Goal: Use online tool/utility: Utilize a website feature to perform a specific function

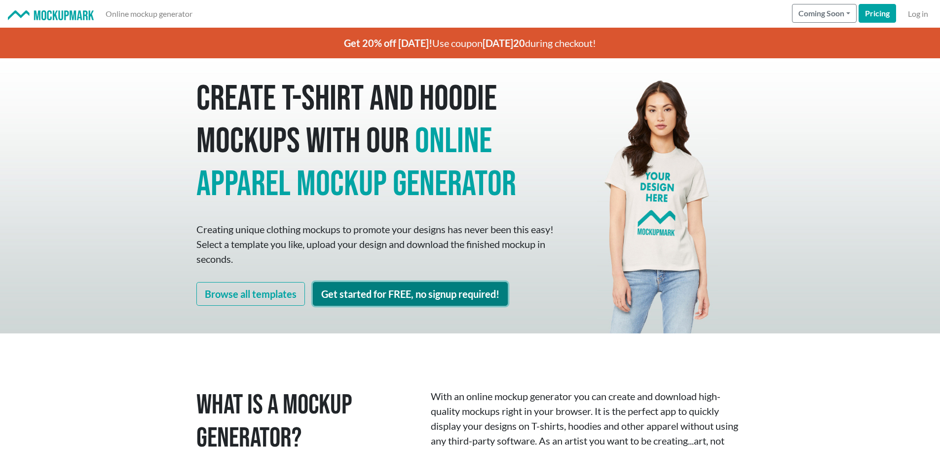
click at [453, 295] on link "Get started for FREE, no signup required!" at bounding box center [410, 294] width 195 height 24
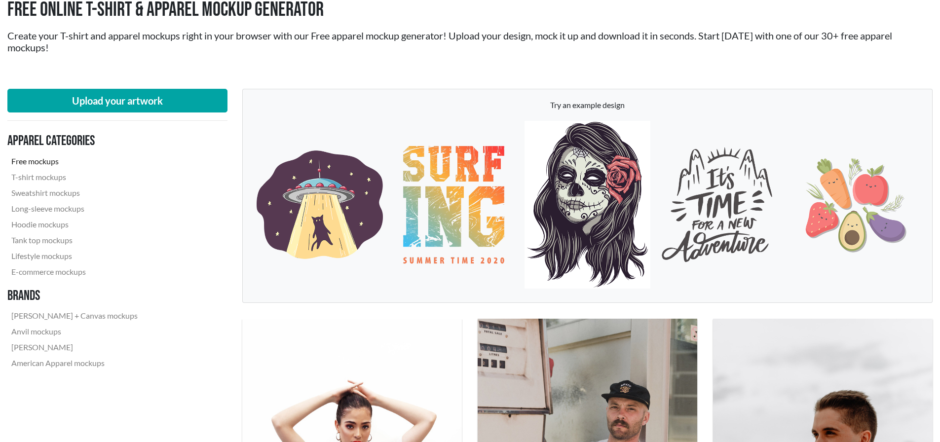
scroll to position [99, 0]
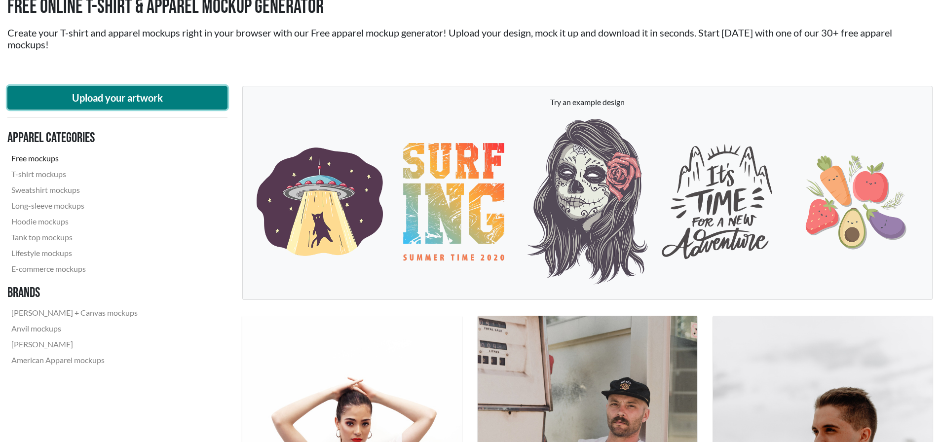
click at [169, 95] on button "Upload your artwork" at bounding box center [117, 98] width 220 height 24
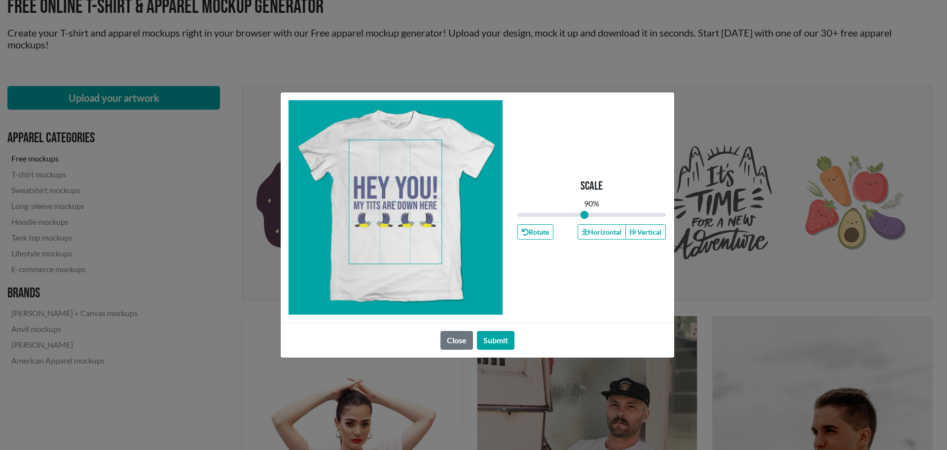
drag, startPoint x: 593, startPoint y: 213, endPoint x: 585, endPoint y: 216, distance: 8.3
type input "0.9"
click at [585, 216] on input "range" at bounding box center [592, 214] width 149 height 11
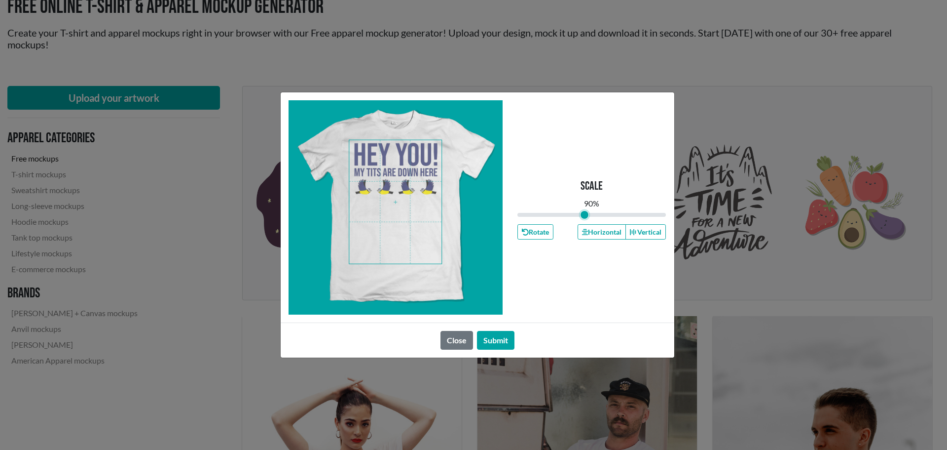
click at [422, 171] on span at bounding box center [395, 201] width 92 height 123
click at [591, 234] on button "Horizontal" at bounding box center [602, 231] width 48 height 15
click at [502, 335] on button "Submit" at bounding box center [496, 340] width 38 height 19
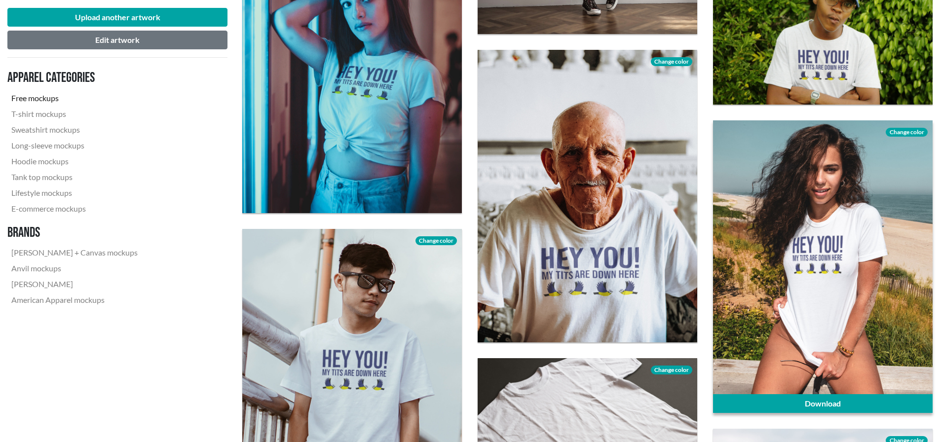
scroll to position [1283, 0]
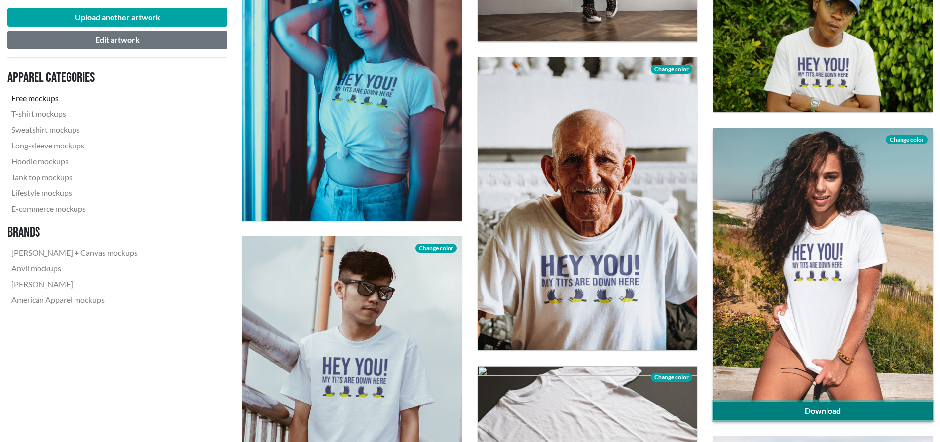
click at [832, 409] on link "Download" at bounding box center [823, 411] width 220 height 19
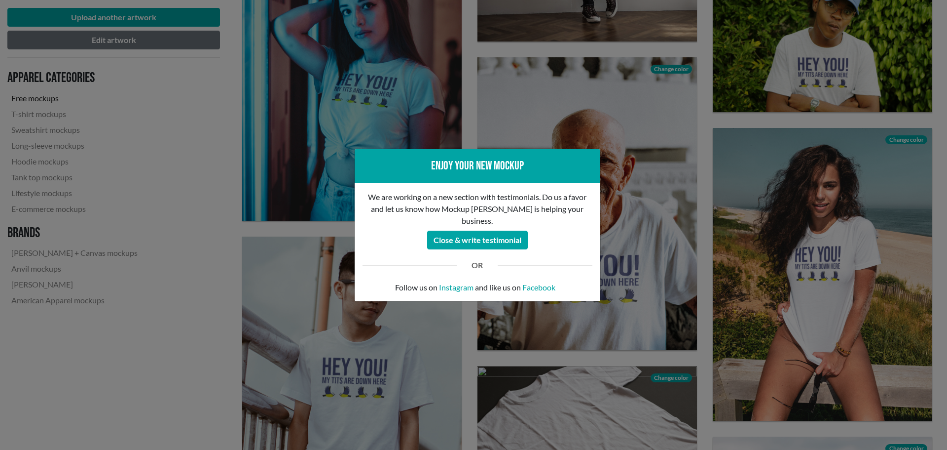
click at [659, 277] on div "Enjoy your new mockup We are working on a new section with testimonials. Do us …" at bounding box center [473, 225] width 947 height 450
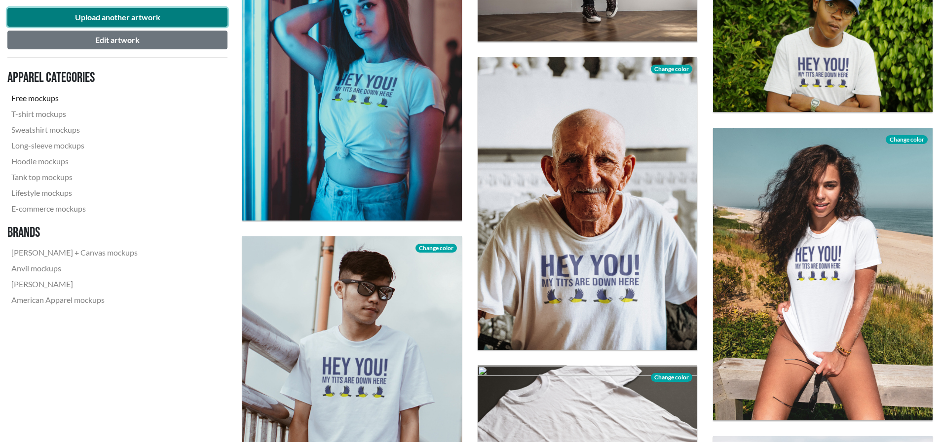
click at [138, 19] on button "Upload another artwork" at bounding box center [117, 17] width 220 height 19
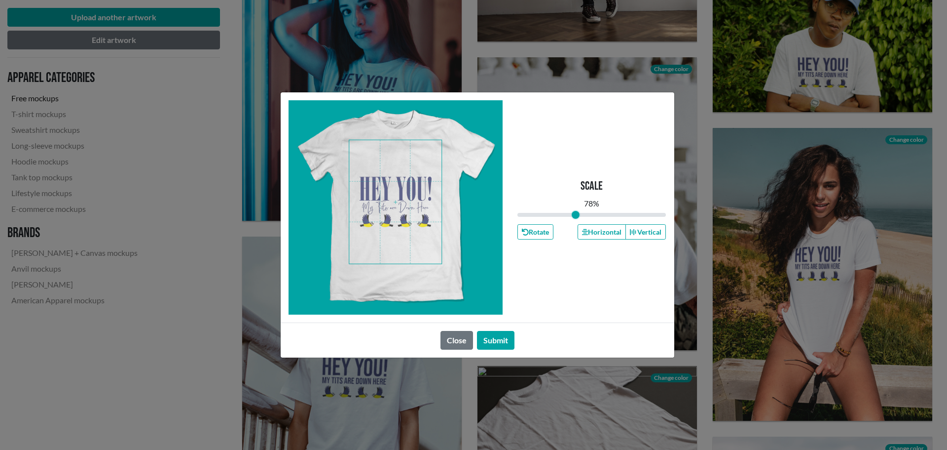
drag, startPoint x: 589, startPoint y: 215, endPoint x: 576, endPoint y: 216, distance: 12.9
click at [576, 216] on input "range" at bounding box center [592, 214] width 149 height 11
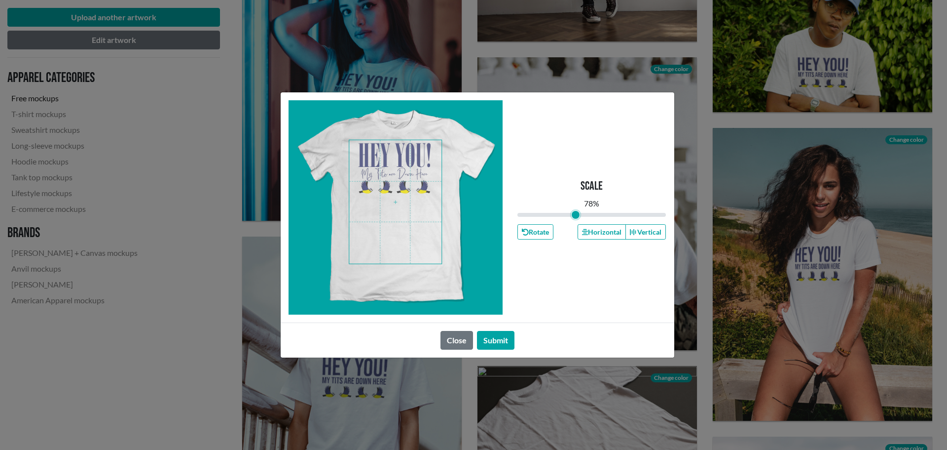
click at [412, 160] on span at bounding box center [395, 201] width 92 height 123
click at [397, 163] on span at bounding box center [395, 201] width 92 height 123
click at [597, 230] on button "Horizontal" at bounding box center [602, 231] width 48 height 15
click at [496, 343] on button "Submit" at bounding box center [496, 340] width 38 height 19
type input "0.78"
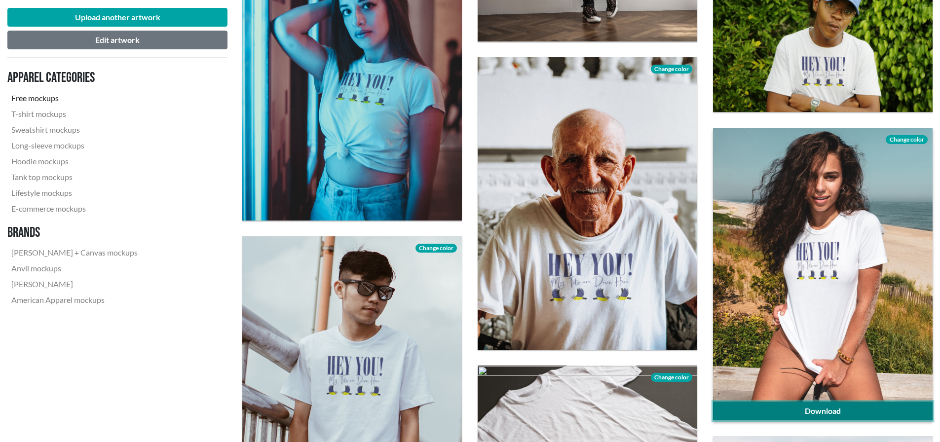
click at [855, 415] on link "Download" at bounding box center [823, 411] width 220 height 19
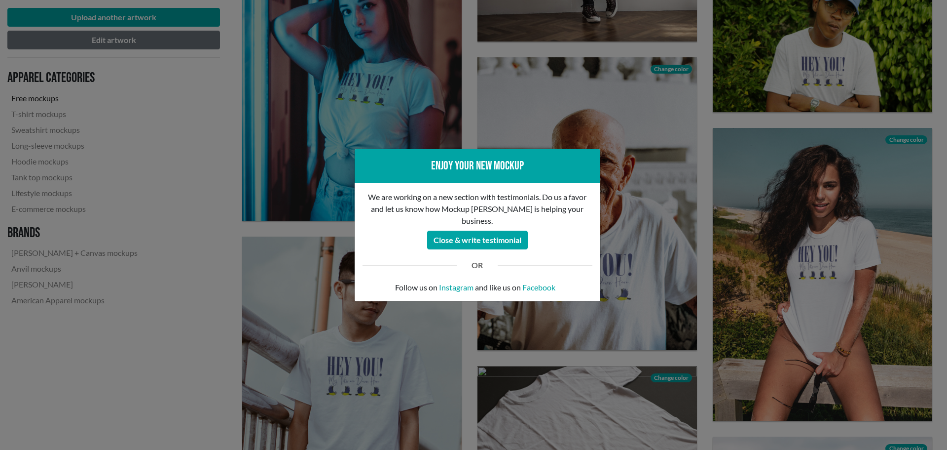
click at [202, 276] on div "Enjoy your new mockup We are working on a new section with testimonials. Do us …" at bounding box center [473, 225] width 947 height 450
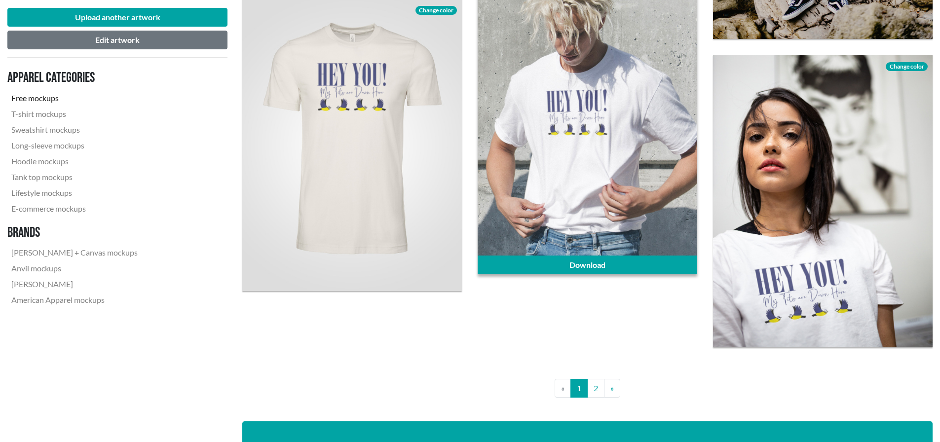
scroll to position [2319, 0]
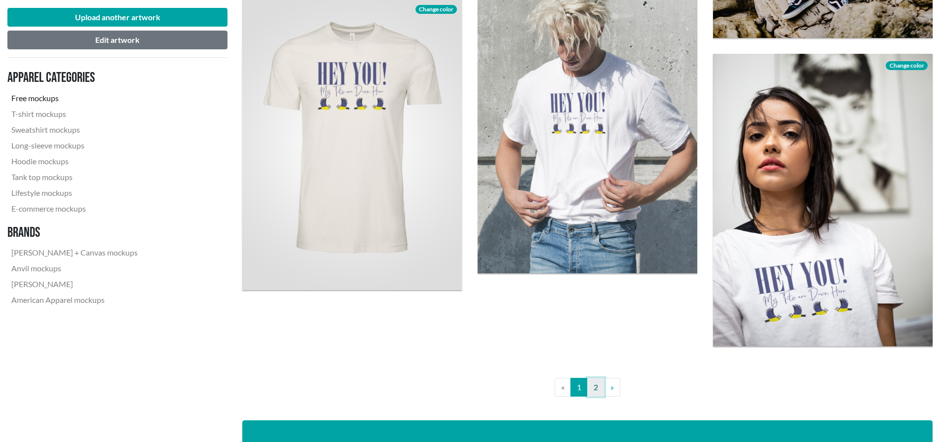
click at [596, 388] on link "2" at bounding box center [595, 387] width 17 height 19
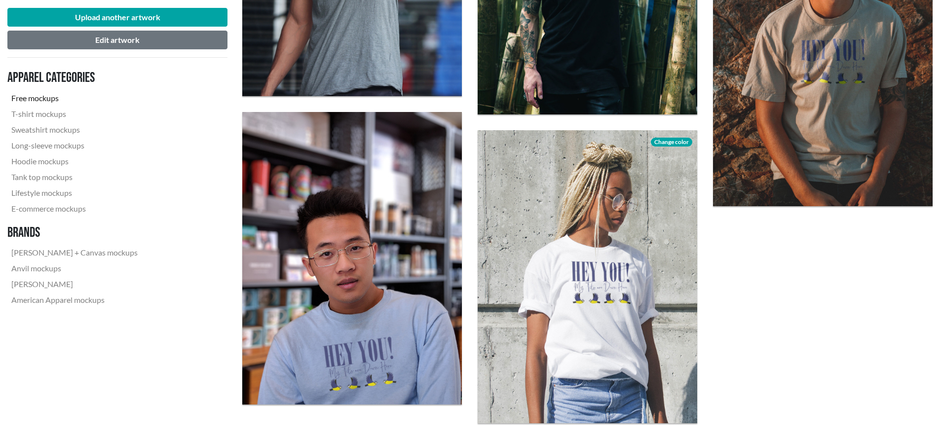
scroll to position [1086, 0]
